Goal: Task Accomplishment & Management: Manage account settings

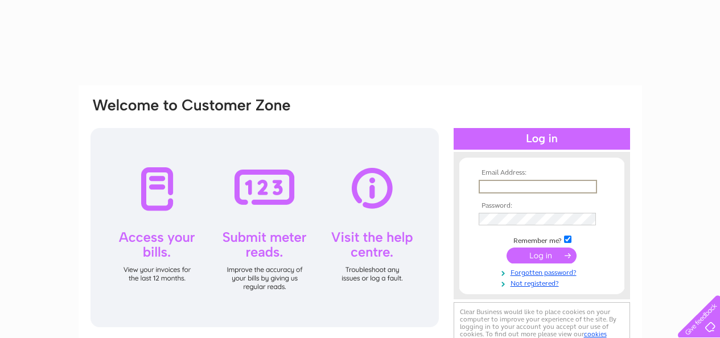
drag, startPoint x: 0, startPoint y: 0, endPoint x: 496, endPoint y: 187, distance: 530.5
click at [496, 187] on input "text" at bounding box center [538, 187] width 118 height 14
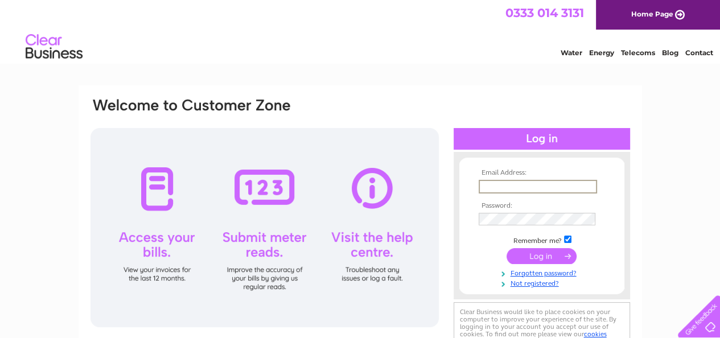
type input "oakwoodboarding@gmail.com"
click at [536, 252] on input "submit" at bounding box center [542, 256] width 70 height 16
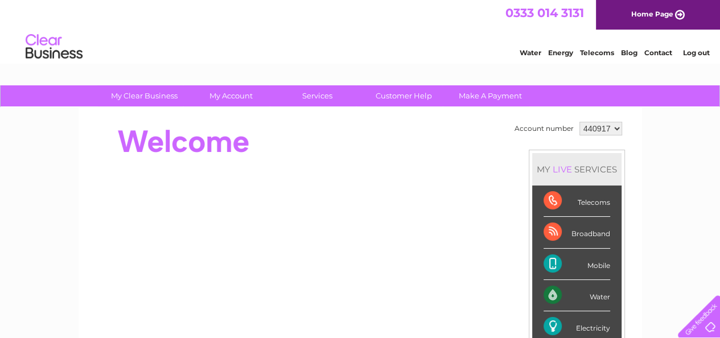
scroll to position [171, 0]
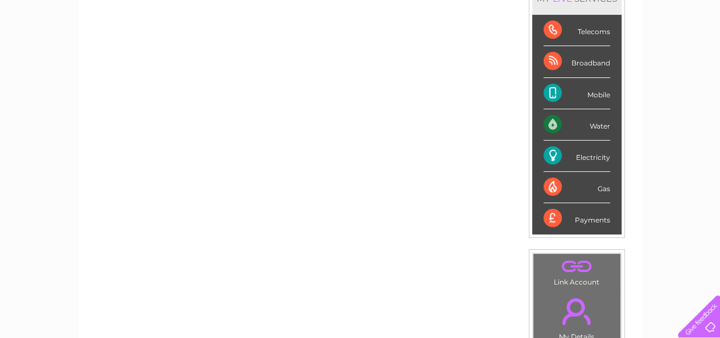
click at [584, 155] on div "Electricity" at bounding box center [577, 156] width 67 height 31
click at [586, 159] on div "Electricity" at bounding box center [577, 156] width 67 height 31
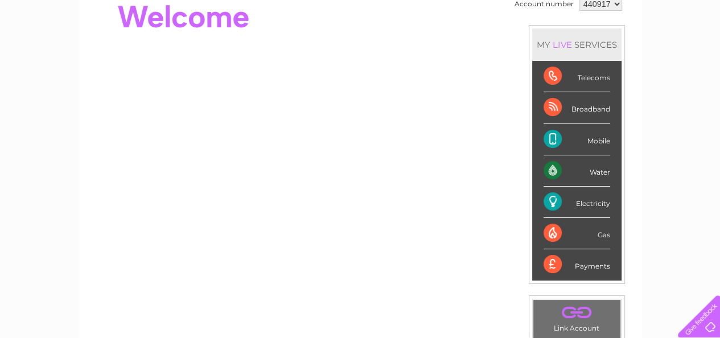
scroll to position [0, 0]
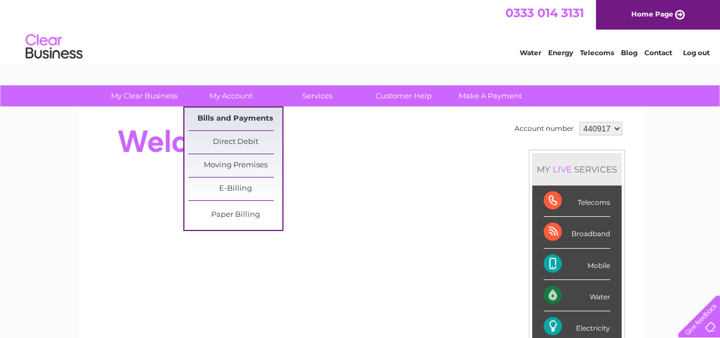
click at [237, 116] on link "Bills and Payments" at bounding box center [235, 119] width 94 height 23
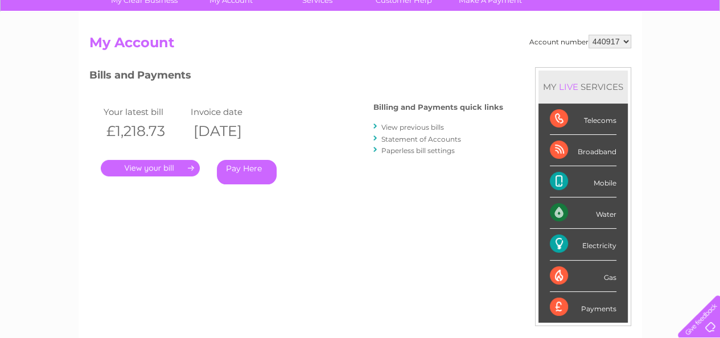
scroll to position [114, 0]
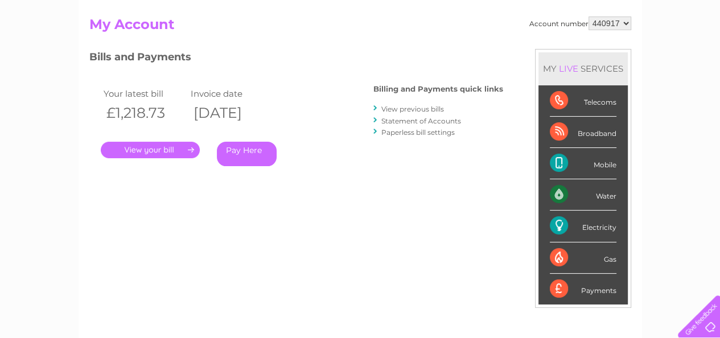
click at [134, 150] on link "." at bounding box center [150, 150] width 99 height 17
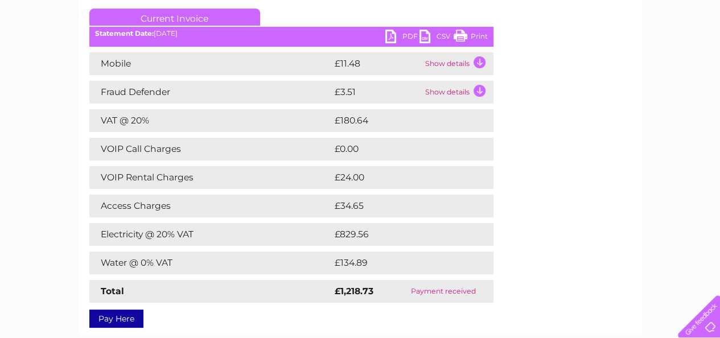
scroll to position [171, 0]
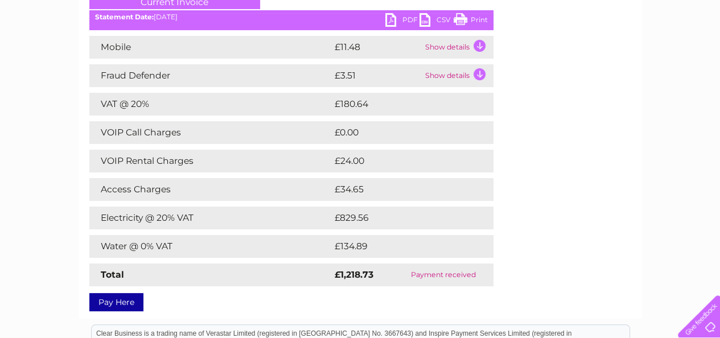
click at [394, 22] on link "PDF" at bounding box center [402, 21] width 34 height 17
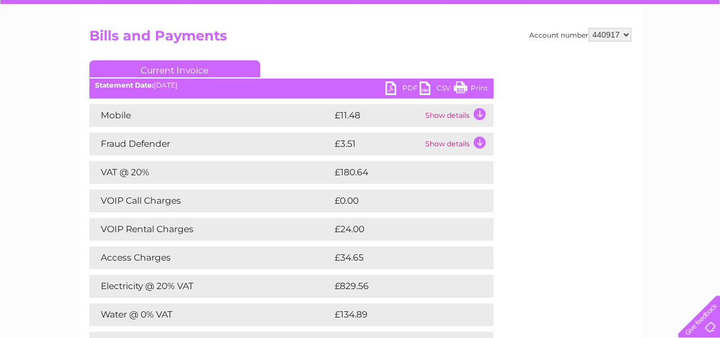
scroll to position [0, 0]
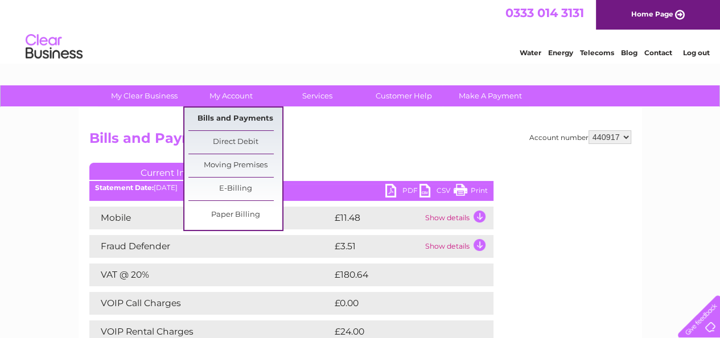
click at [236, 119] on link "Bills and Payments" at bounding box center [235, 119] width 94 height 23
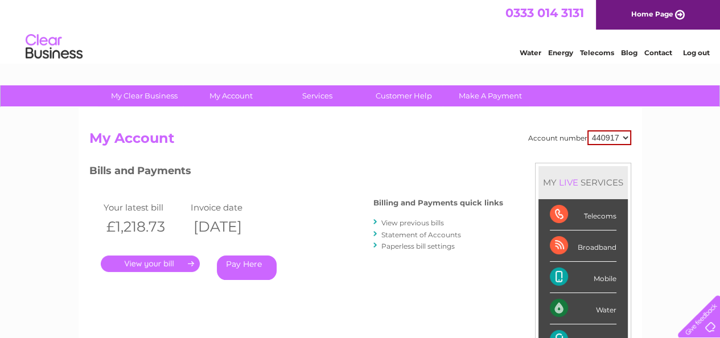
click at [408, 223] on link "View previous bills" at bounding box center [412, 223] width 63 height 9
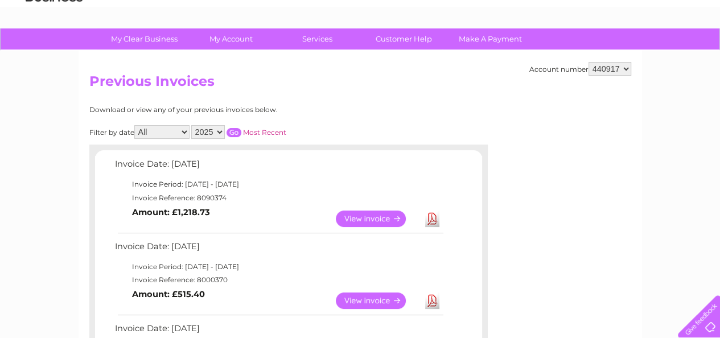
scroll to position [114, 0]
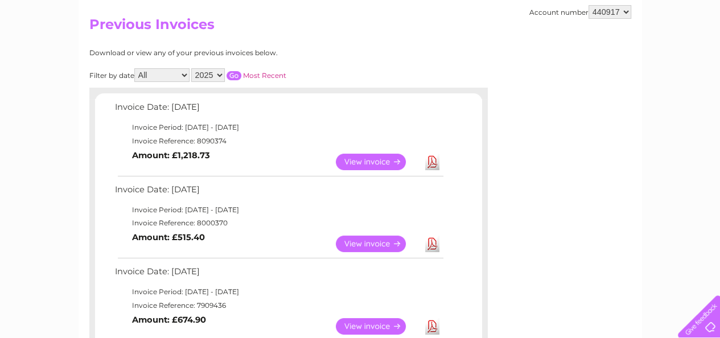
click at [364, 241] on link "View" at bounding box center [378, 244] width 84 height 17
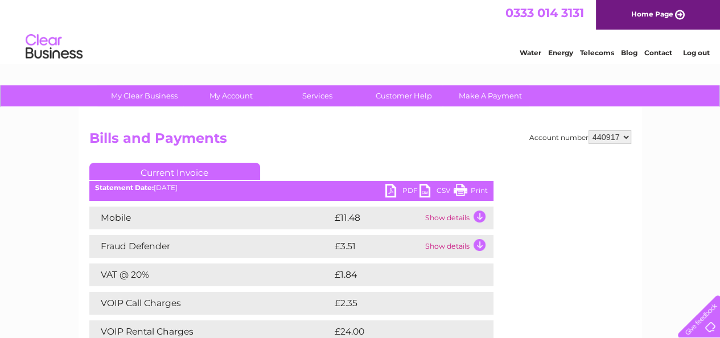
click at [391, 190] on link "PDF" at bounding box center [402, 192] width 34 height 17
click at [392, 188] on link "PDF" at bounding box center [402, 192] width 34 height 17
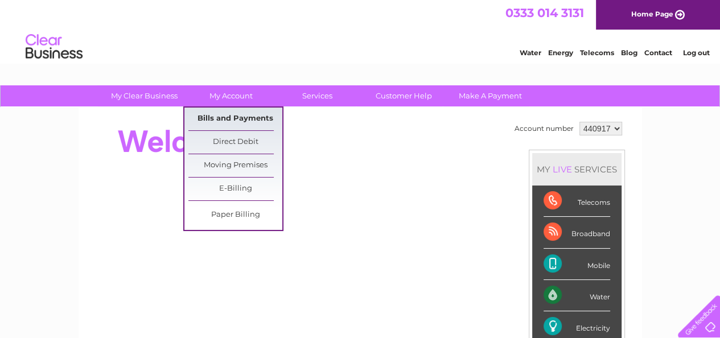
click at [228, 114] on link "Bills and Payments" at bounding box center [235, 119] width 94 height 23
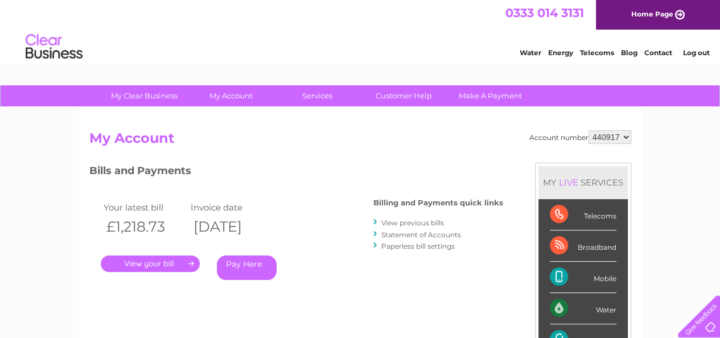
click at [407, 221] on link "View previous bills" at bounding box center [412, 223] width 63 height 9
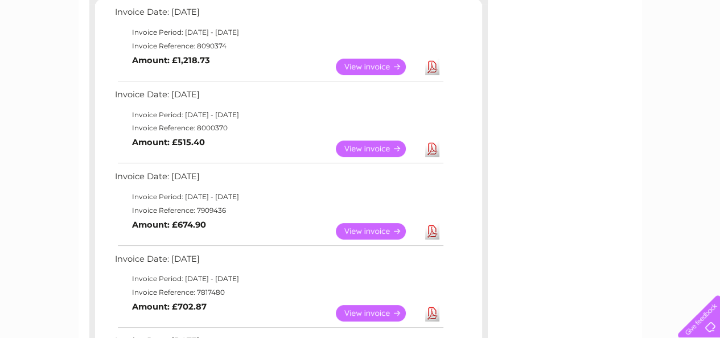
scroll to position [228, 0]
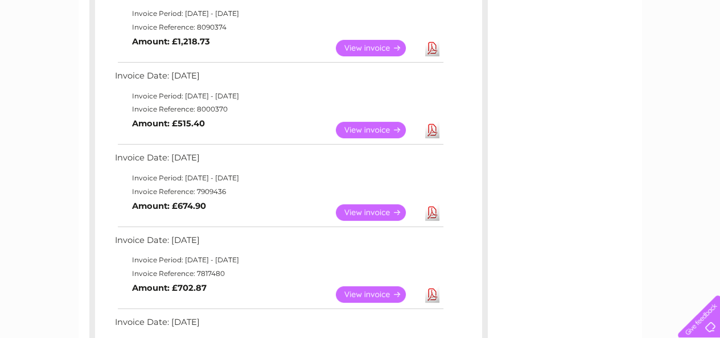
click at [361, 212] on link "View" at bounding box center [378, 212] width 84 height 17
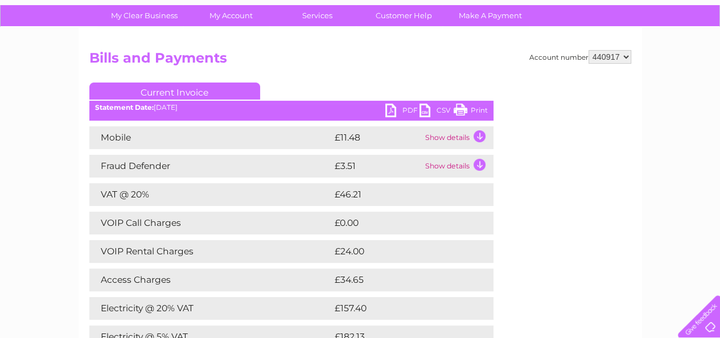
scroll to position [114, 0]
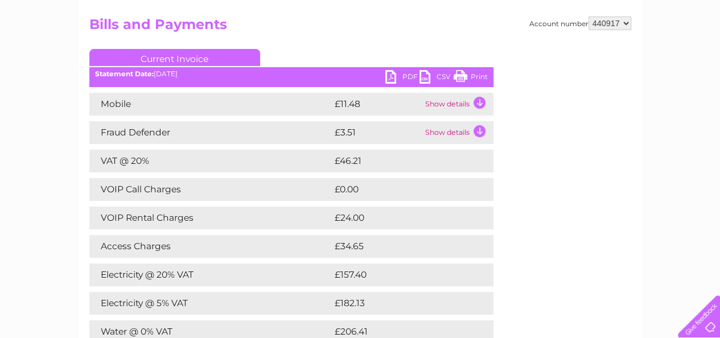
click at [394, 75] on link "PDF" at bounding box center [402, 78] width 34 height 17
